Goal: Task Accomplishment & Management: Manage account settings

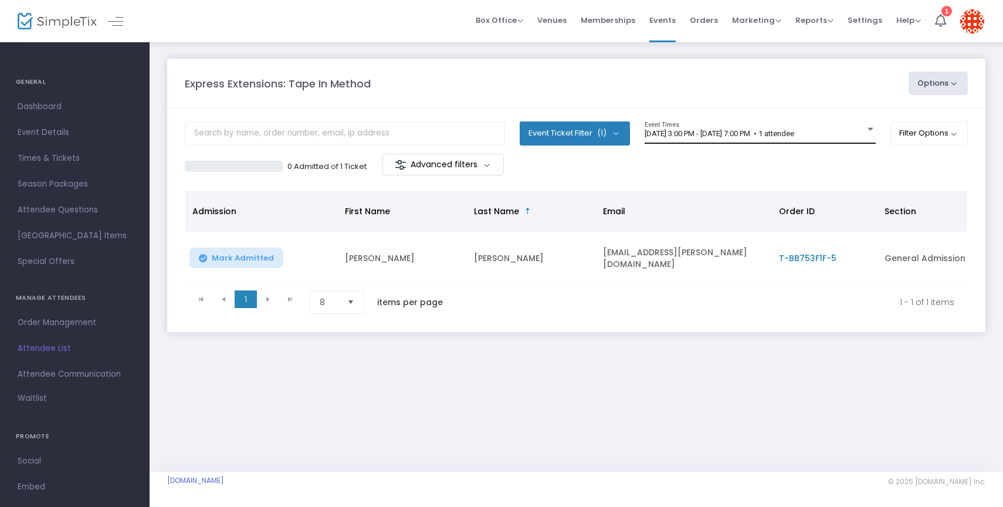
click at [699, 138] on span "[DATE] 3:00 PM - [DATE] 7:00 PM • 1 attendee" at bounding box center [719, 133] width 150 height 9
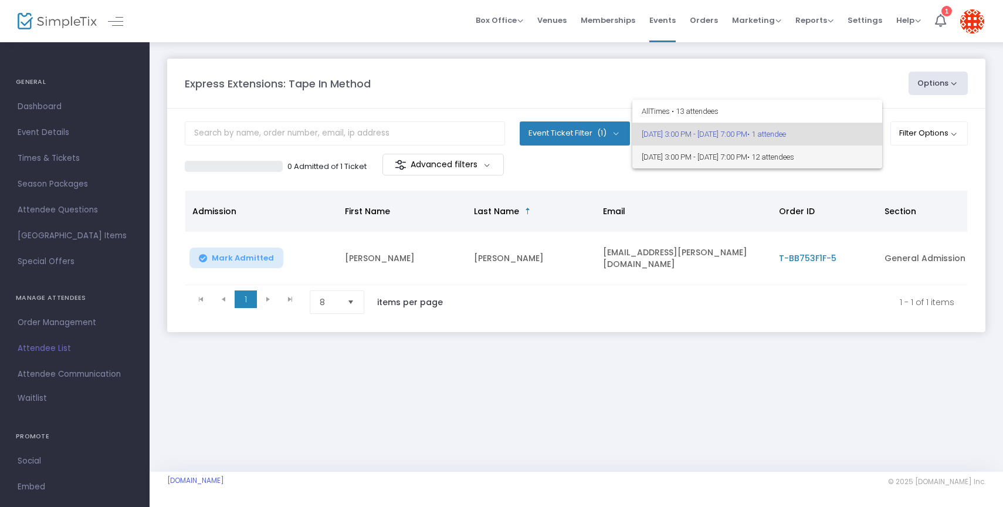
click at [696, 151] on span "[DATE] 3:00 PM - [DATE] 7:00 PM • 12 attendees" at bounding box center [756, 156] width 231 height 23
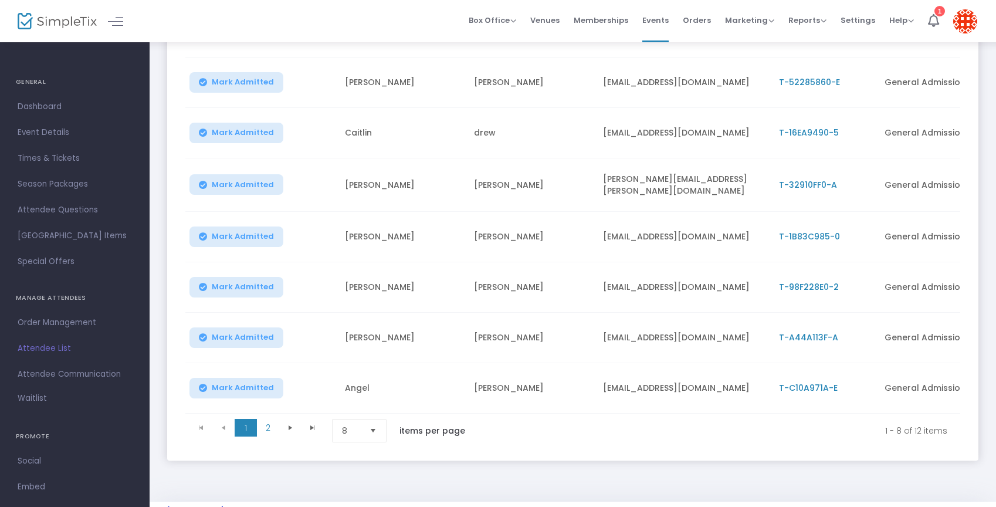
scroll to position [244, 0]
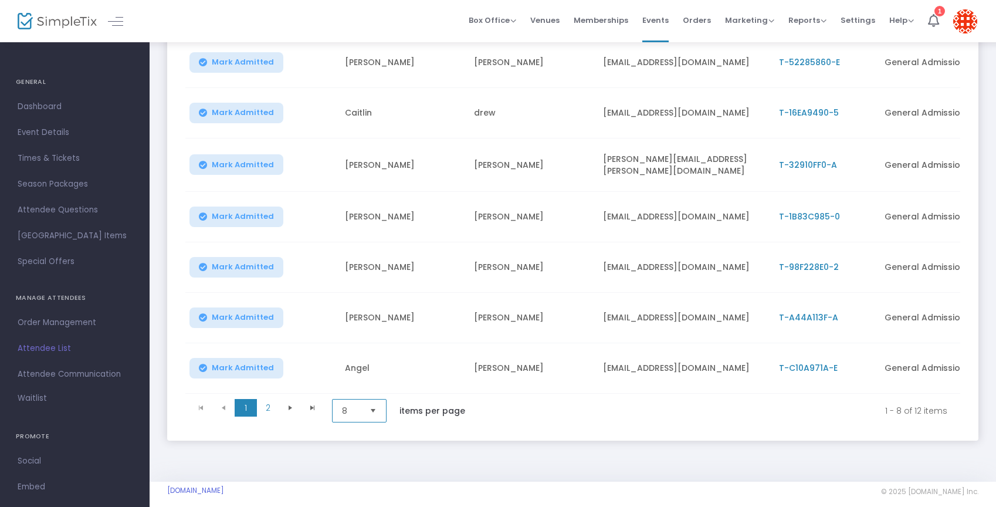
click at [360, 412] on span "8" at bounding box center [351, 411] width 18 height 12
click at [358, 343] on li "25" at bounding box center [360, 340] width 56 height 23
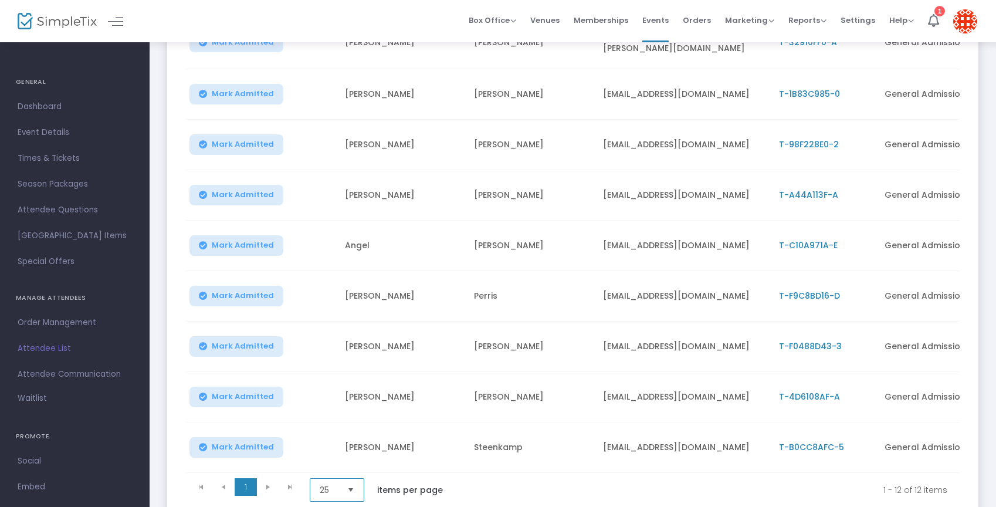
scroll to position [0, 0]
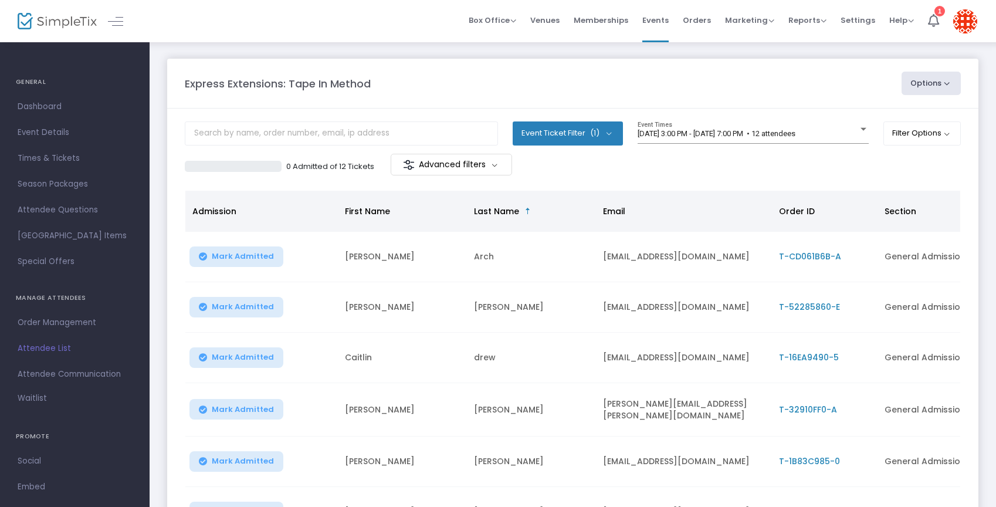
click at [927, 82] on button "Options" at bounding box center [931, 83] width 60 height 23
click at [891, 108] on li "Export List" at bounding box center [899, 118] width 108 height 23
radio input "false"
radio input "true"
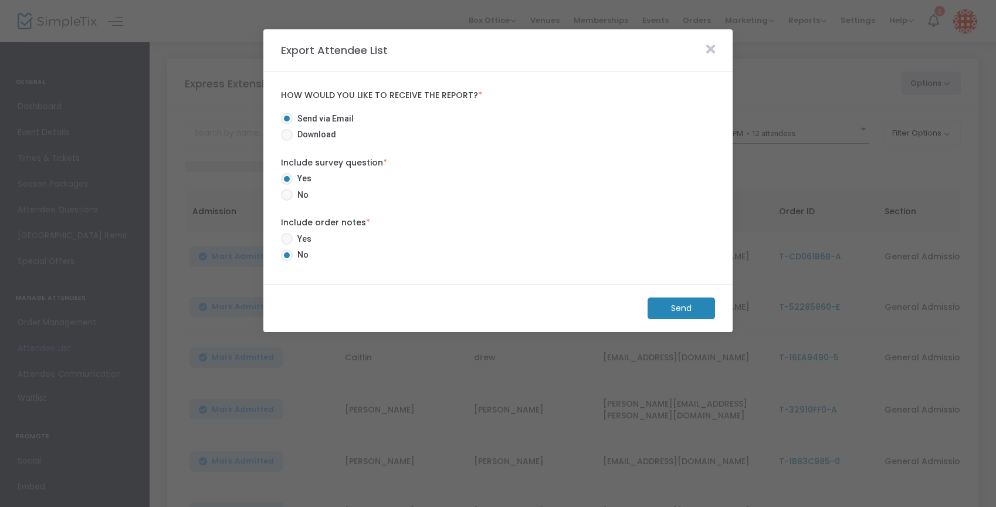
click at [291, 139] on span at bounding box center [287, 135] width 12 height 12
click at [287, 141] on input "Download" at bounding box center [286, 141] width 1 height 1
radio input "true"
click at [291, 192] on span at bounding box center [287, 195] width 12 height 12
click at [287, 201] on input "No" at bounding box center [286, 201] width 1 height 1
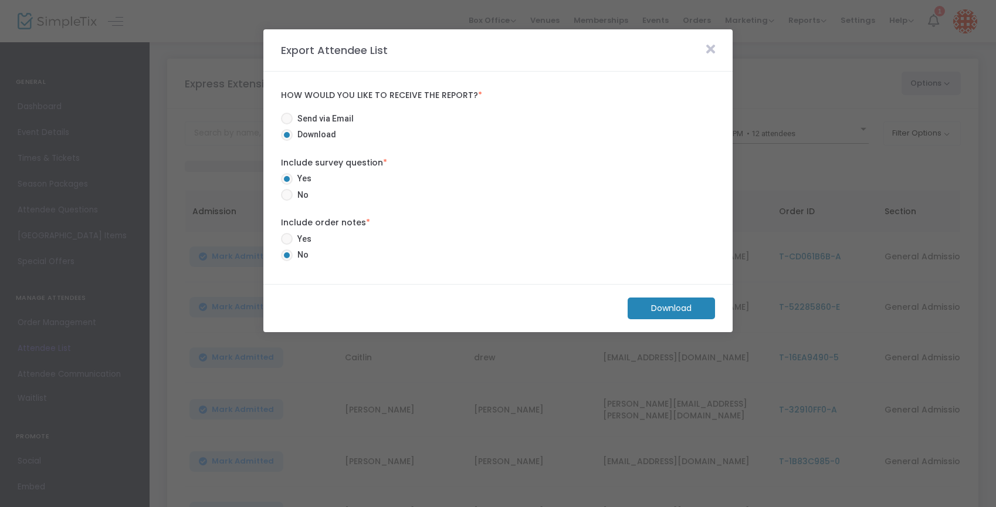
radio input "true"
click at [668, 303] on m-button "Download" at bounding box center [670, 308] width 87 height 22
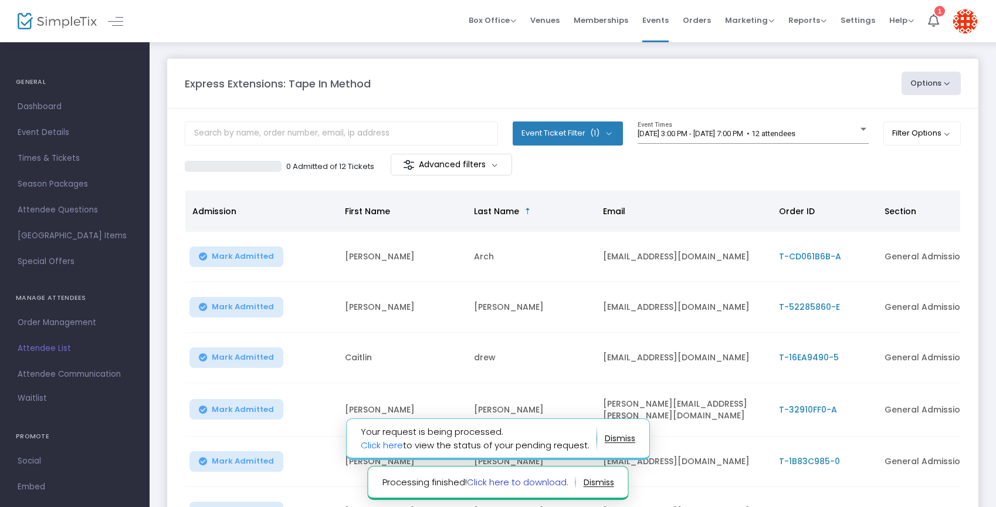
click at [514, 483] on link "Click here to download." at bounding box center [517, 481] width 101 height 12
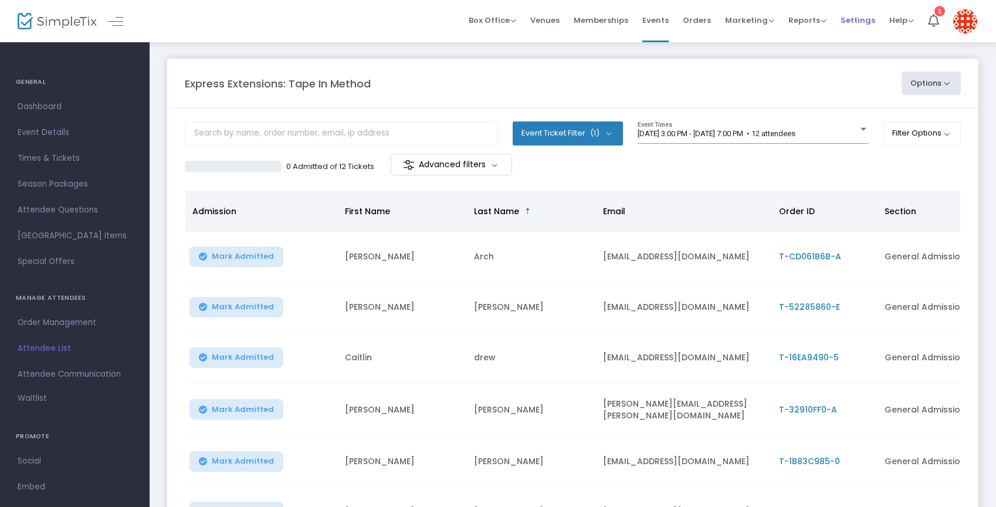
click at [838, 3] on li "Settings" at bounding box center [857, 21] width 49 height 42
